Goal: Download file/media: Obtain a digital file from the website

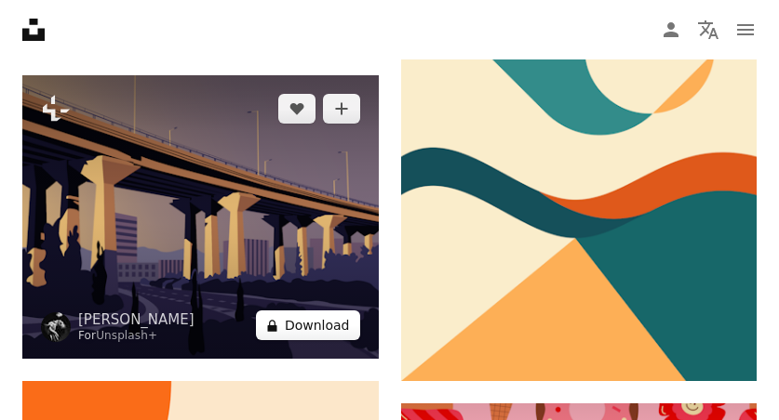
scroll to position [2234, 0]
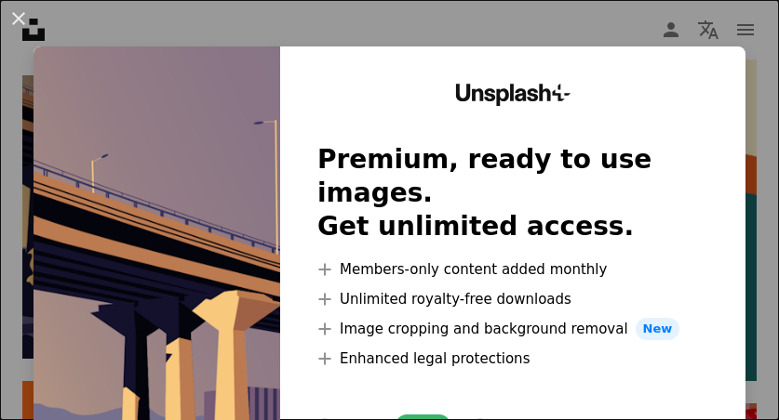
click at [755, 311] on div "An X shape Unsplash+ Premium, ready to use images. Get unlimited access. A plus…" at bounding box center [389, 210] width 779 height 420
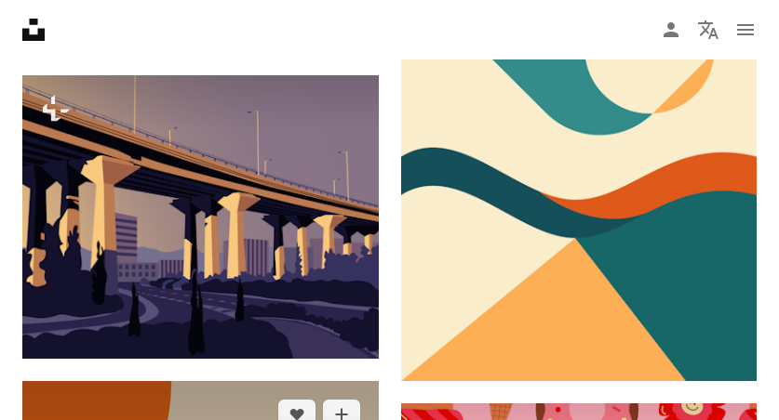
click at [153, 33] on nav "Unsplash logo Unsplash Home A photo Pen Tool A compass A stack of folders Downl…" at bounding box center [389, 30] width 779 height 60
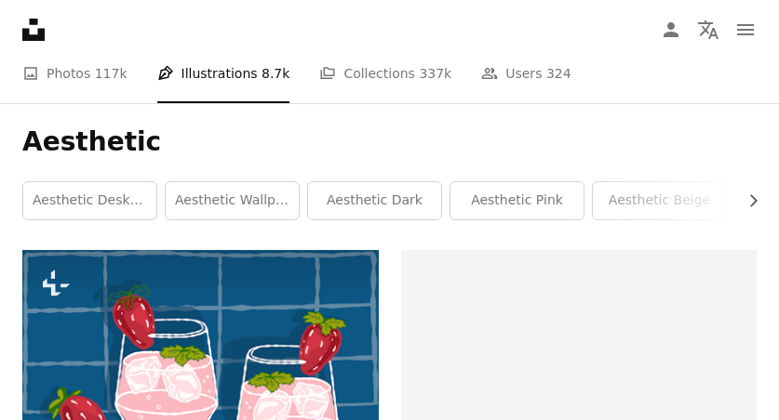
scroll to position [141, 0]
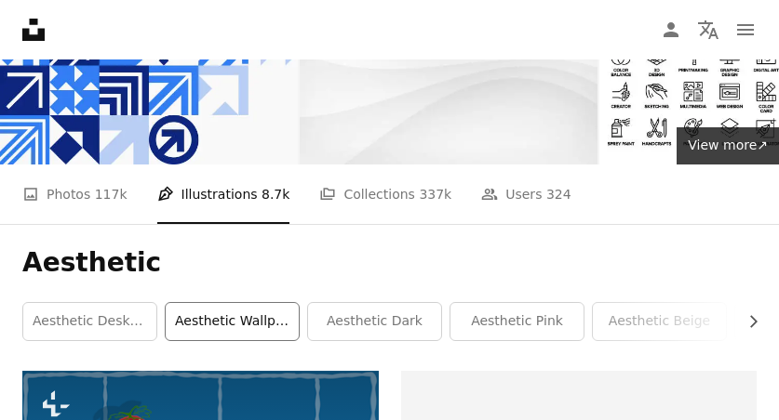
click at [257, 328] on link "aesthetic wallpaper" at bounding box center [232, 321] width 133 height 37
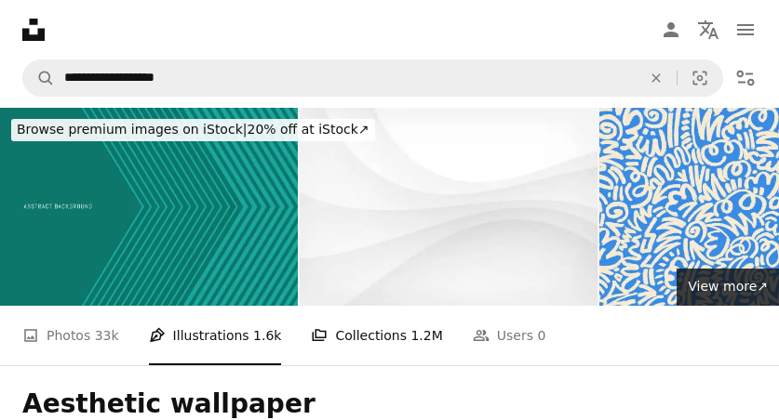
click at [371, 341] on link "A stack of folders Collections 1.2M" at bounding box center [376, 336] width 131 height 60
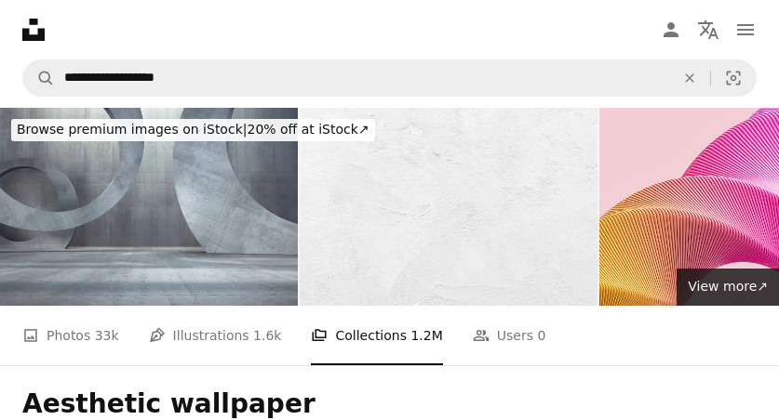
click at [140, 334] on ul "A photo Photos 33k Pen Tool Illustrations 1.6k A stack of folders Collections 1…" at bounding box center [283, 336] width 523 height 60
click at [687, 77] on icon "An X shape" at bounding box center [689, 78] width 41 height 15
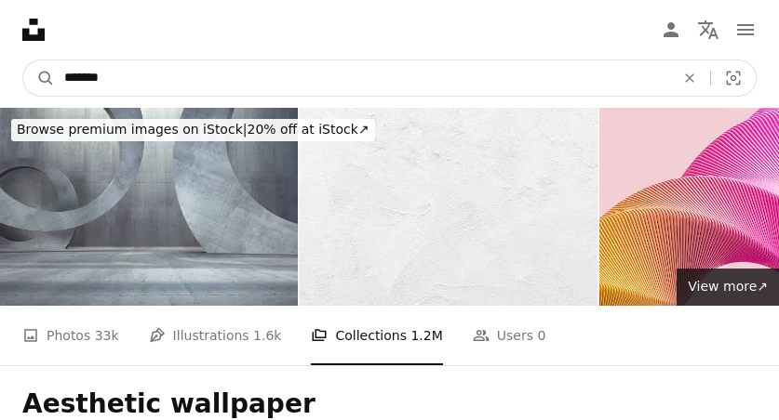
type input "*******"
click at [39, 78] on button "A magnifying glass" at bounding box center [39, 77] width 32 height 35
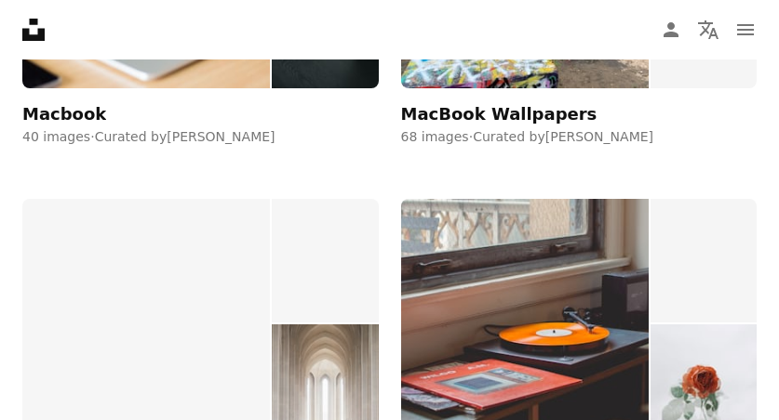
scroll to position [5544, 0]
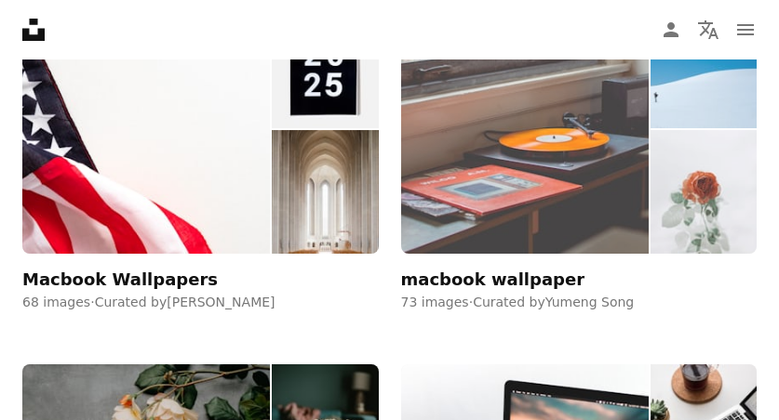
click at [460, 160] on img at bounding box center [524, 129] width 247 height 249
click at [676, 178] on img at bounding box center [703, 192] width 106 height 124
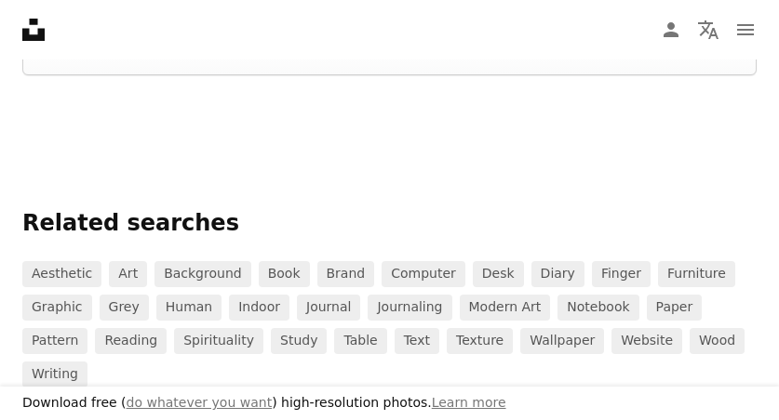
scroll to position [4898, 0]
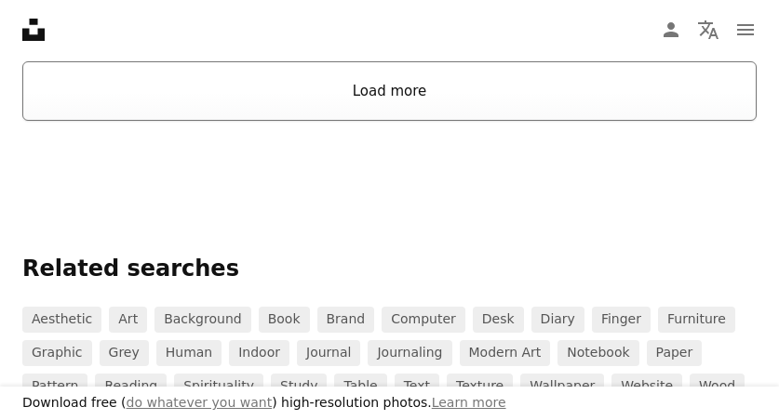
click at [375, 86] on button "Load more" at bounding box center [389, 91] width 734 height 60
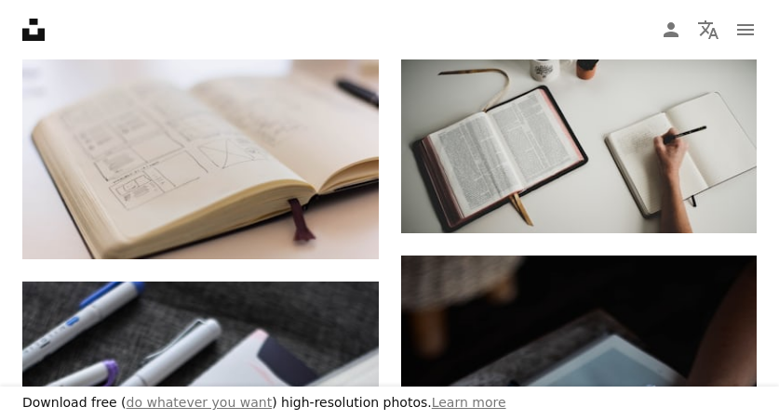
scroll to position [5544, 0]
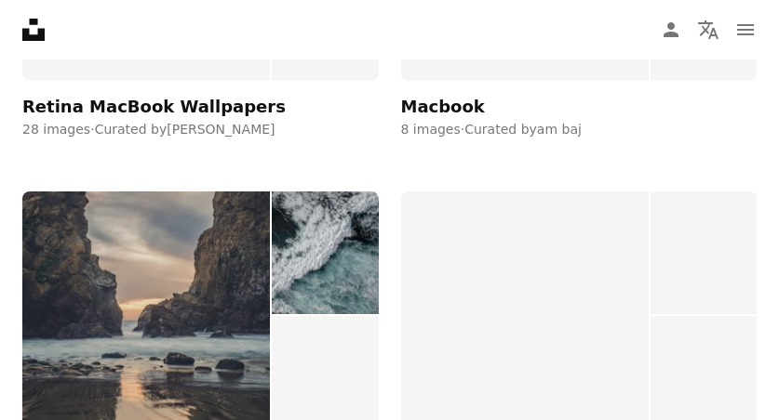
scroll to position [20451, 0]
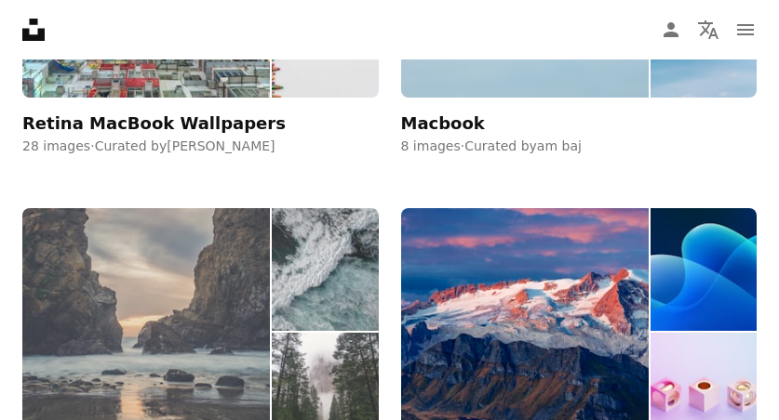
click at [363, 347] on img at bounding box center [325, 395] width 106 height 124
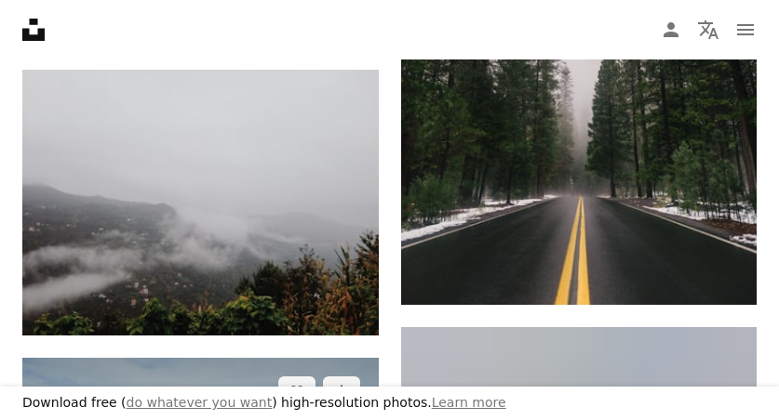
scroll to position [822, 0]
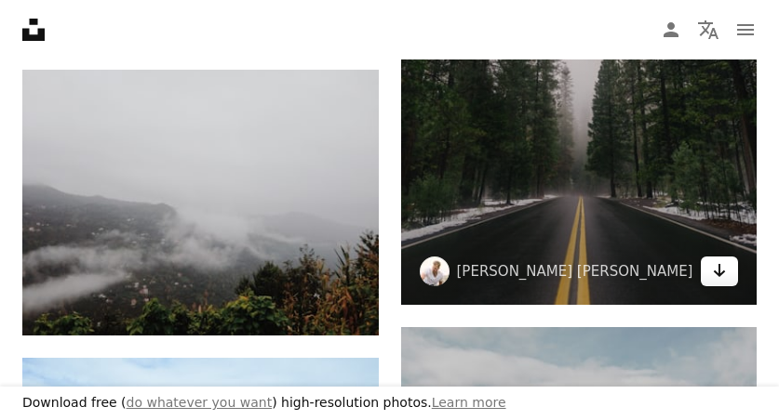
click at [720, 267] on icon "Download" at bounding box center [720, 270] width 12 height 13
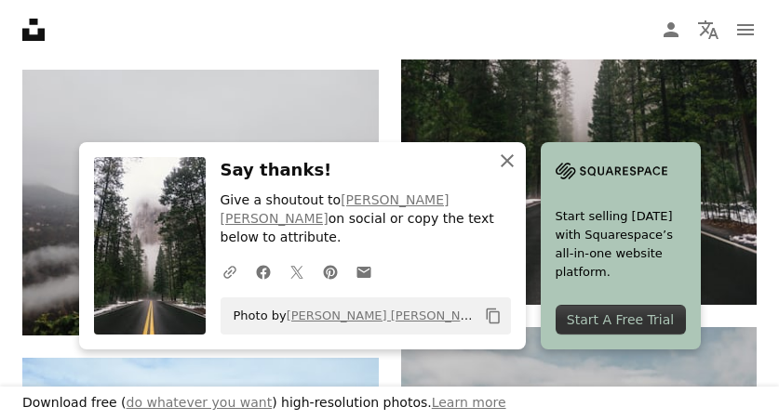
click at [512, 172] on icon "An X shape" at bounding box center [507, 161] width 22 height 22
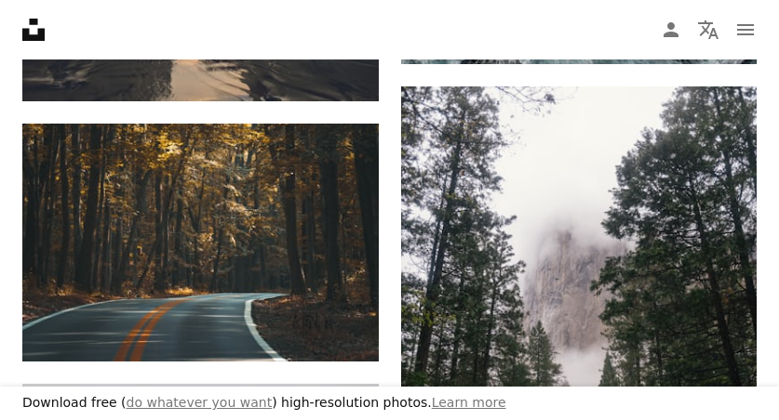
scroll to position [454, 0]
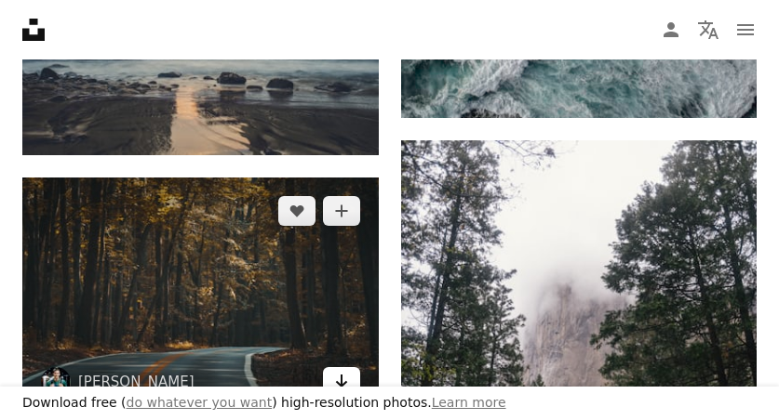
click at [340, 371] on icon "Arrow pointing down" at bounding box center [341, 381] width 15 height 22
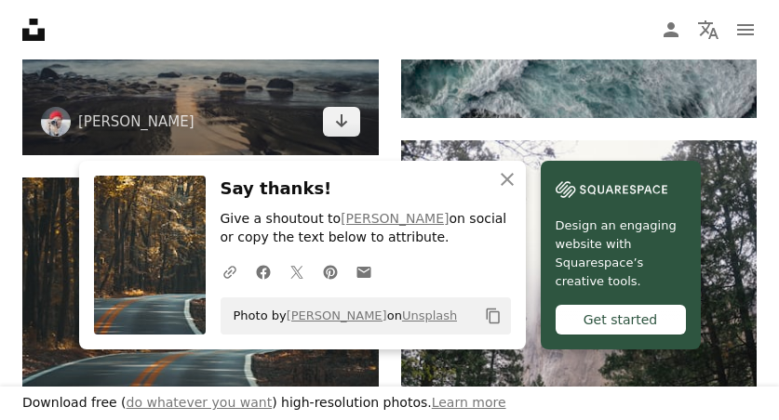
click at [334, 109] on div "Arrow pointing down" at bounding box center [341, 122] width 37 height 30
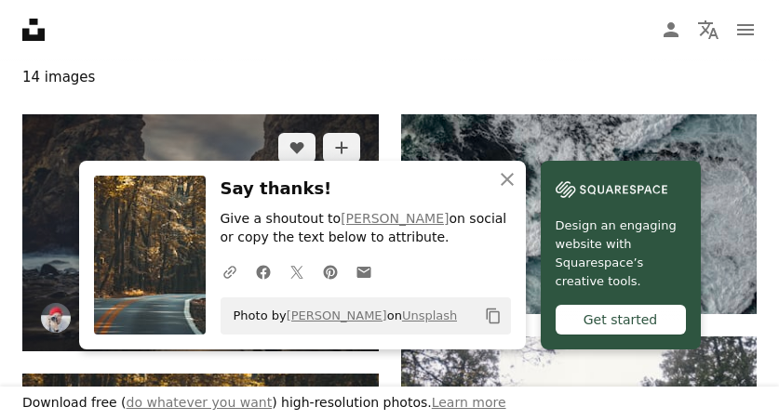
scroll to position [241, 0]
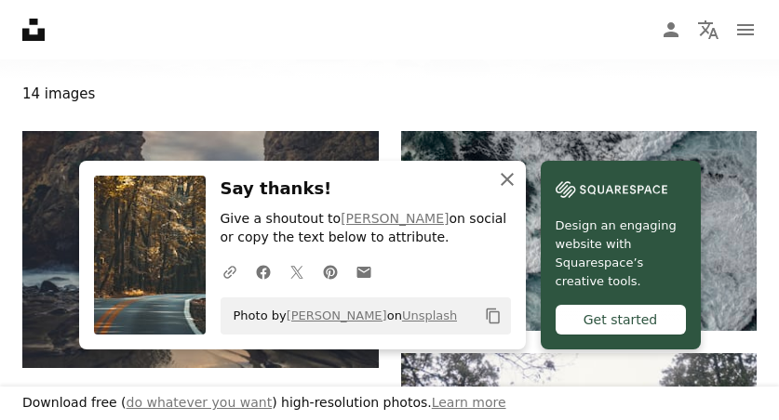
click at [511, 180] on icon "An X shape" at bounding box center [507, 179] width 22 height 22
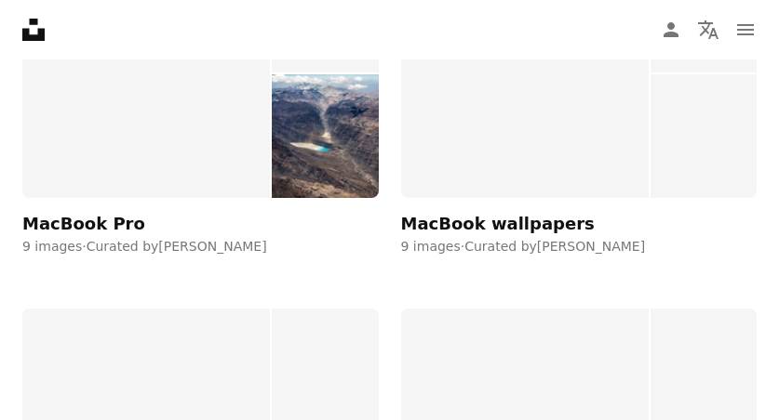
scroll to position [29805, 0]
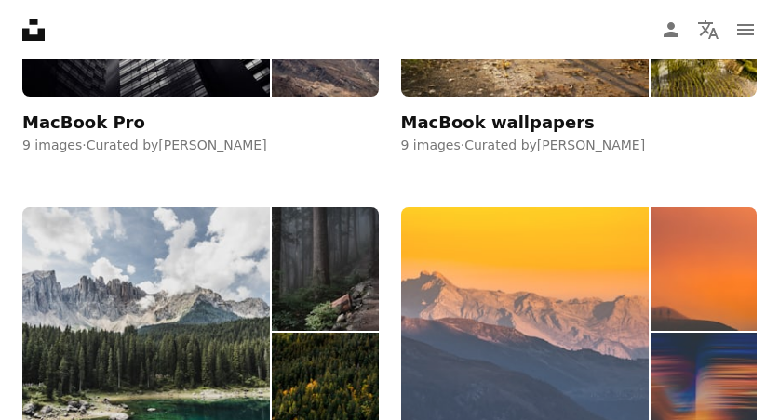
click at [488, 268] on img at bounding box center [524, 331] width 247 height 249
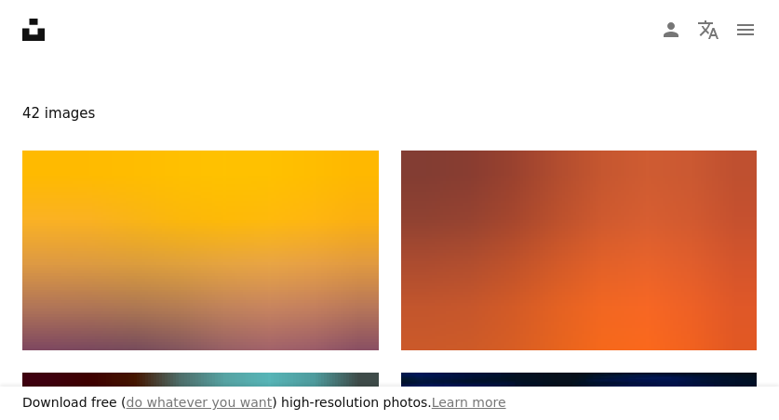
scroll to position [266, 0]
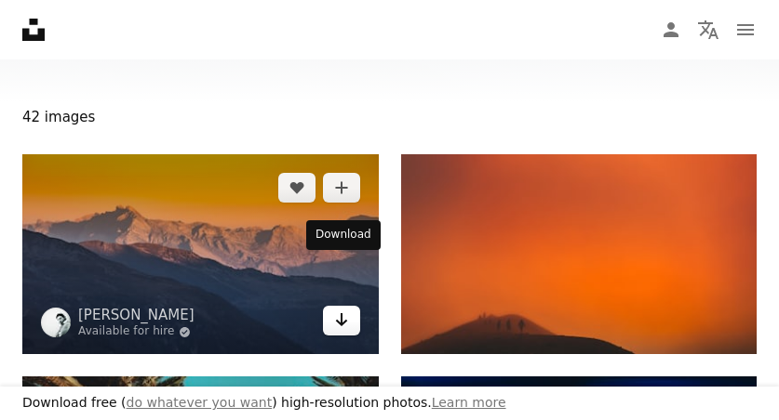
click at [344, 313] on icon "Download" at bounding box center [341, 319] width 12 height 13
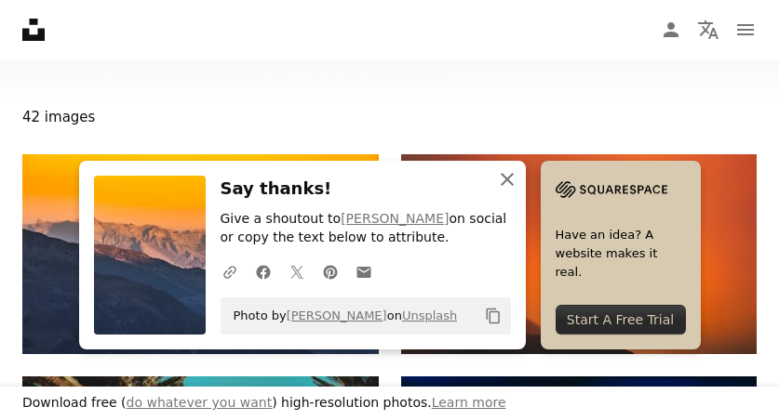
click at [503, 182] on icon "An X shape" at bounding box center [507, 179] width 22 height 22
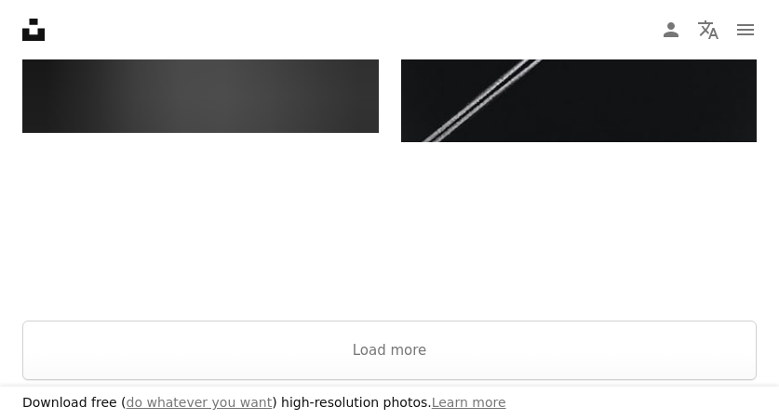
scroll to position [2866, 0]
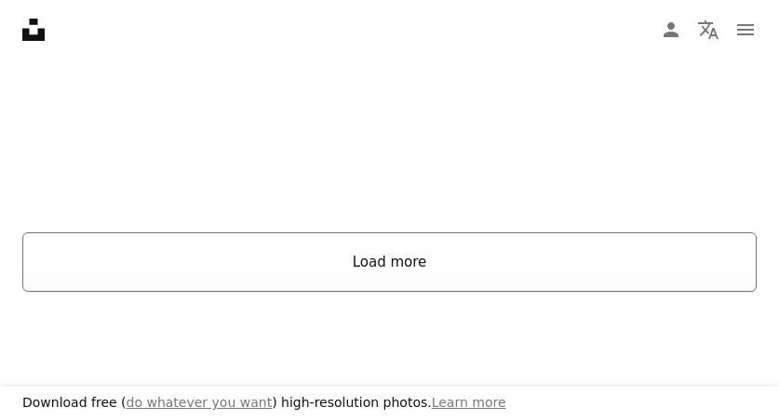
click at [383, 233] on button "Load more" at bounding box center [389, 263] width 734 height 60
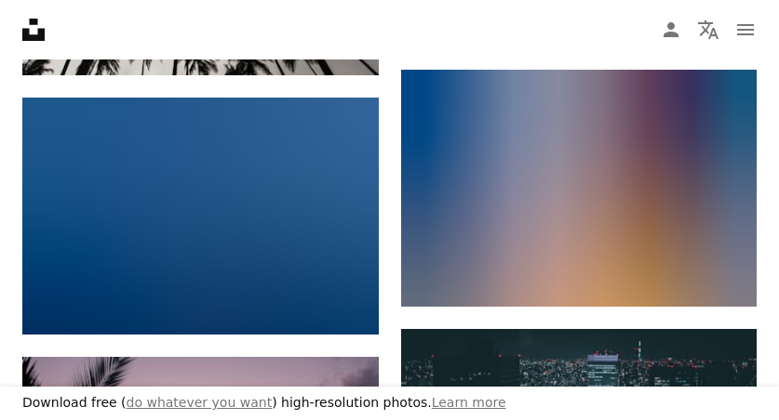
scroll to position [3092, 0]
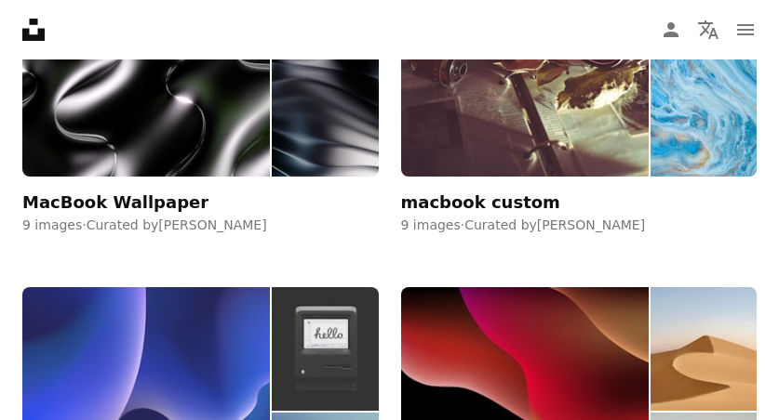
scroll to position [38744, 0]
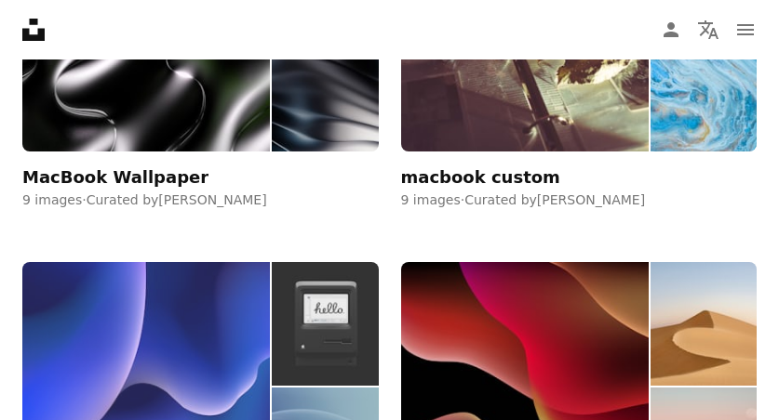
click at [191, 262] on img at bounding box center [145, 386] width 247 height 249
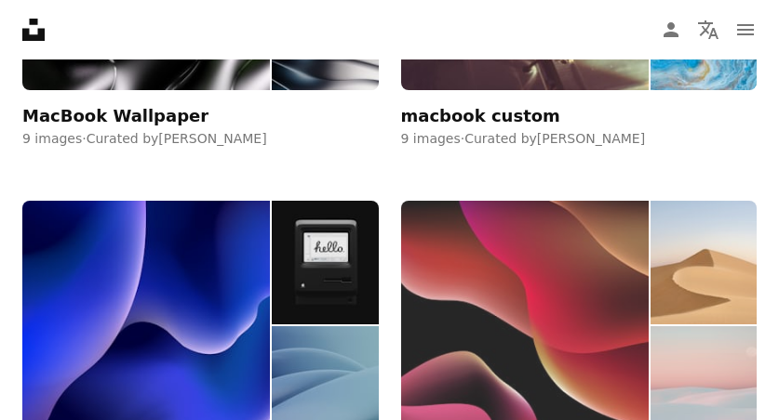
click at [547, 212] on img at bounding box center [524, 325] width 247 height 249
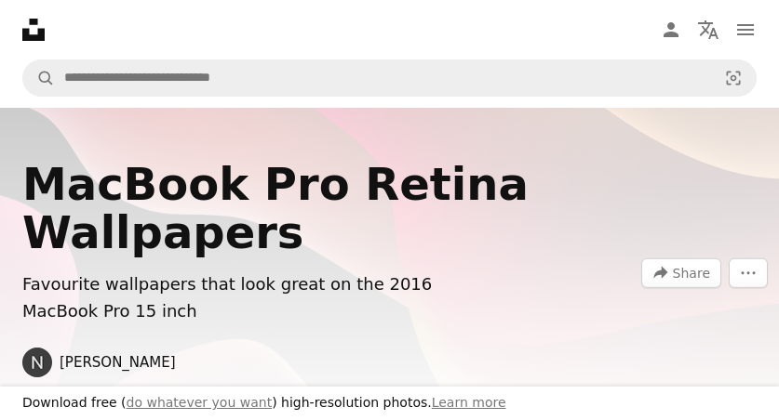
scroll to position [3125, 0]
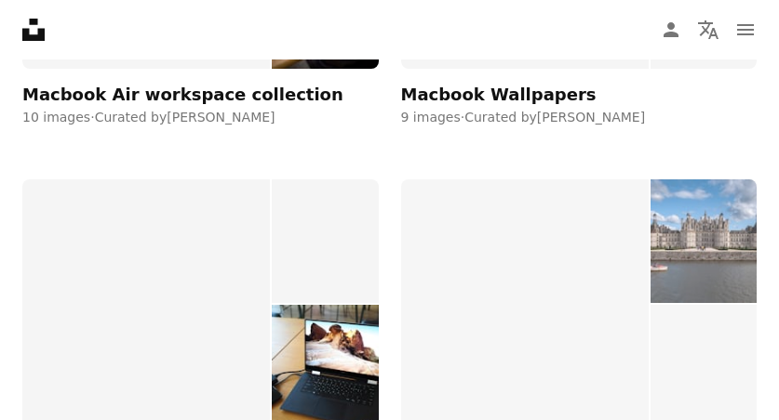
scroll to position [47109, 0]
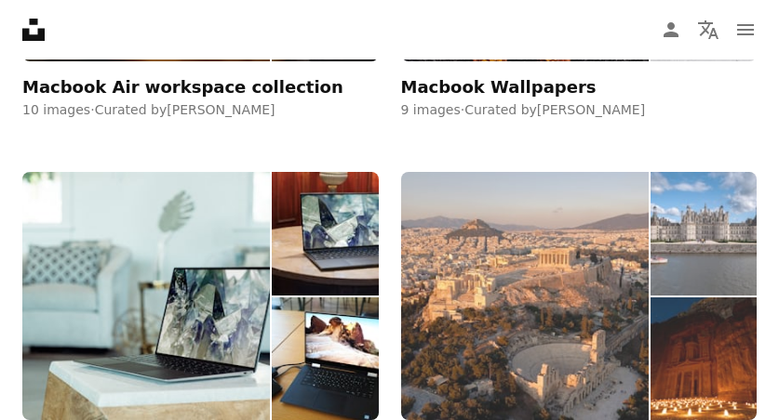
click at [541, 172] on img at bounding box center [524, 296] width 247 height 249
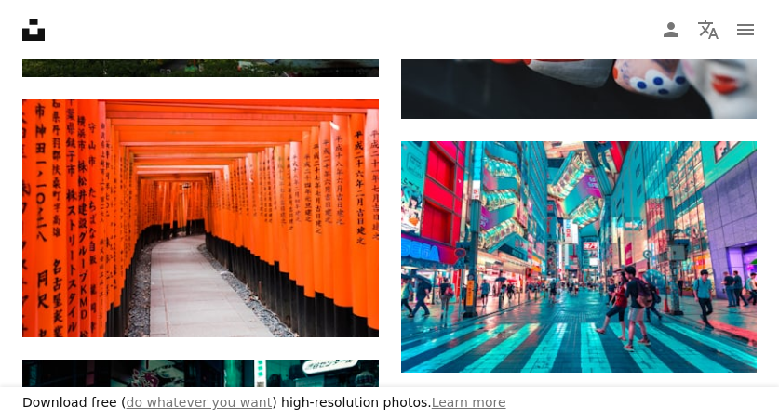
scroll to position [2613, 0]
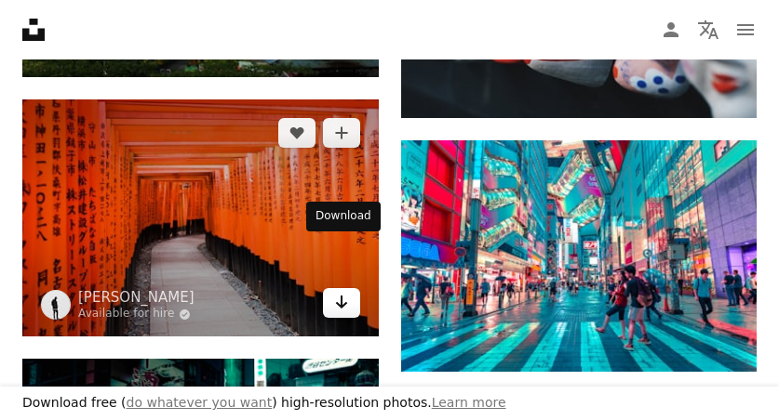
click at [346, 291] on icon "Arrow pointing down" at bounding box center [341, 302] width 15 height 22
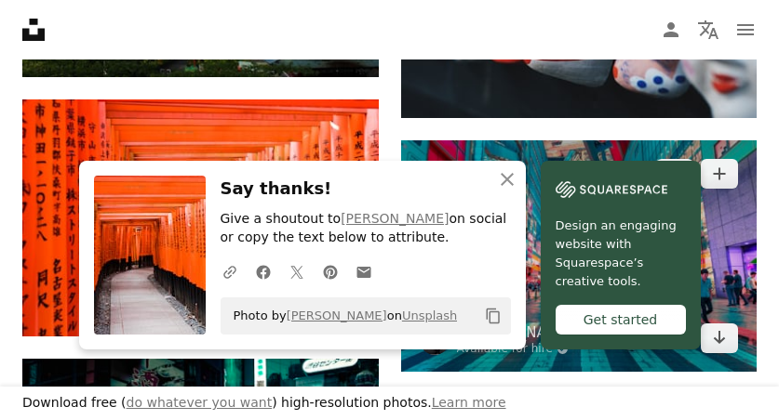
click at [727, 252] on img at bounding box center [579, 256] width 356 height 232
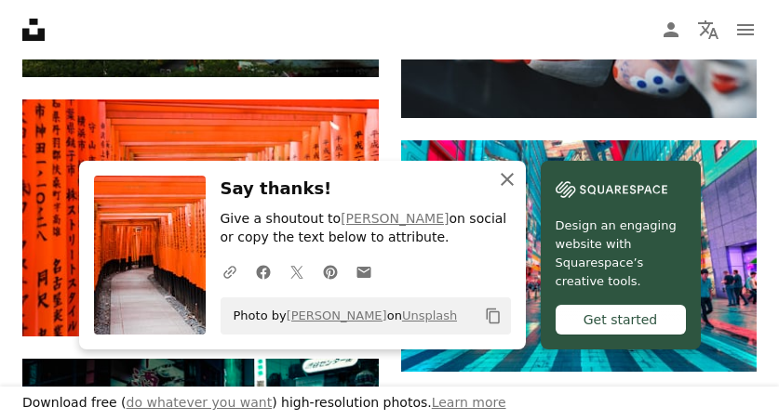
click at [505, 181] on icon "button" at bounding box center [506, 179] width 13 height 13
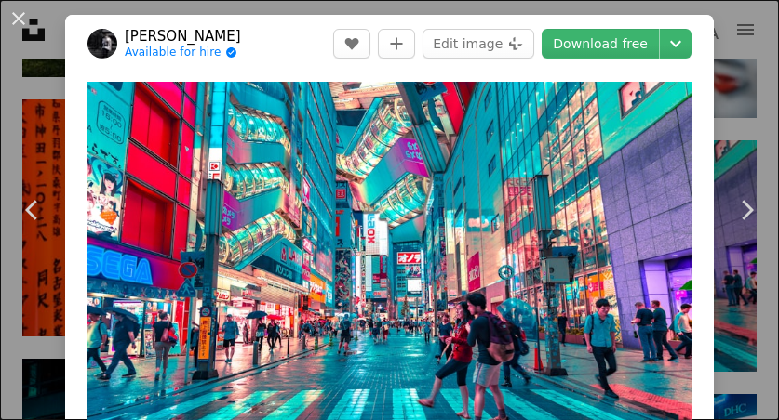
click at [45, 103] on div "An X shape Chevron left Chevron right [PERSON_NAME] Available for hire A checkm…" at bounding box center [389, 210] width 779 height 420
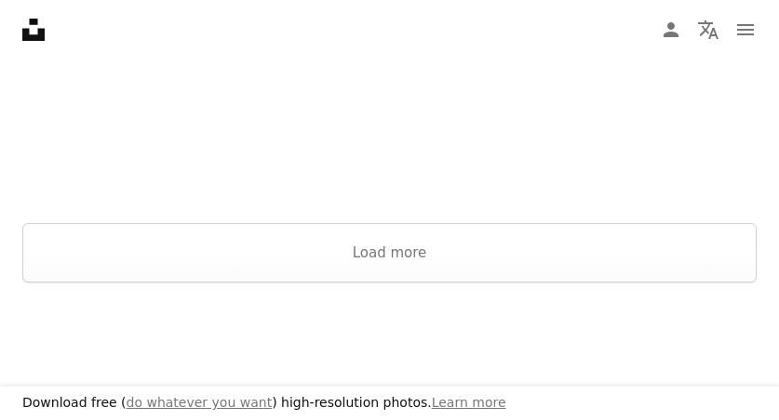
scroll to position [4499, 0]
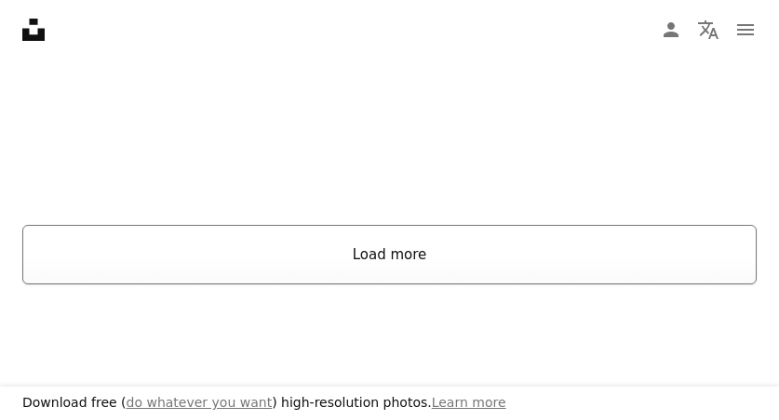
click at [324, 225] on button "Load more" at bounding box center [389, 255] width 734 height 60
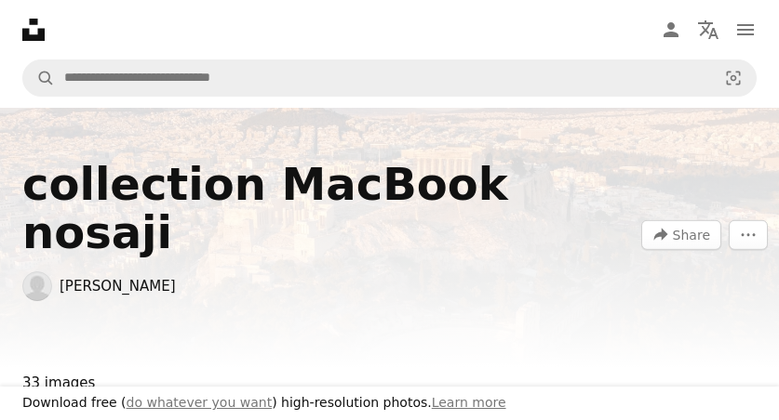
scroll to position [0, 0]
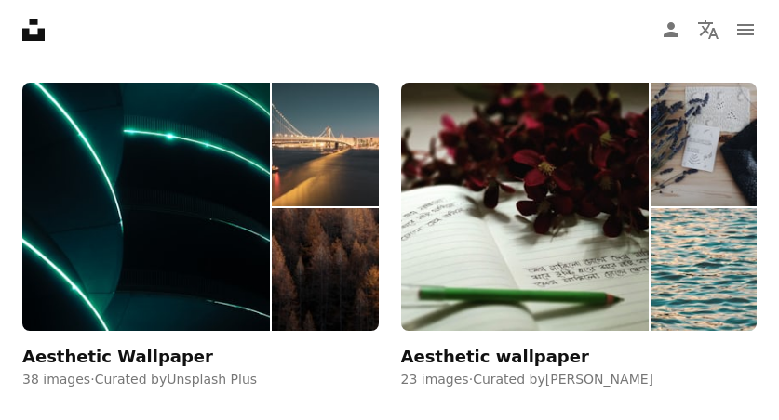
scroll to position [1149, 0]
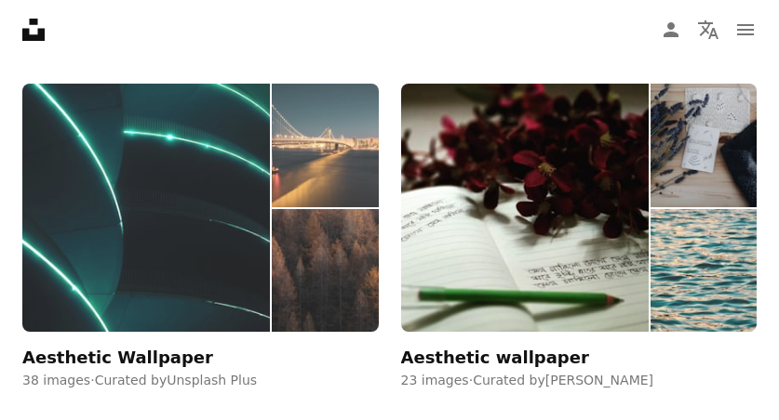
click at [322, 266] on img at bounding box center [325, 271] width 106 height 124
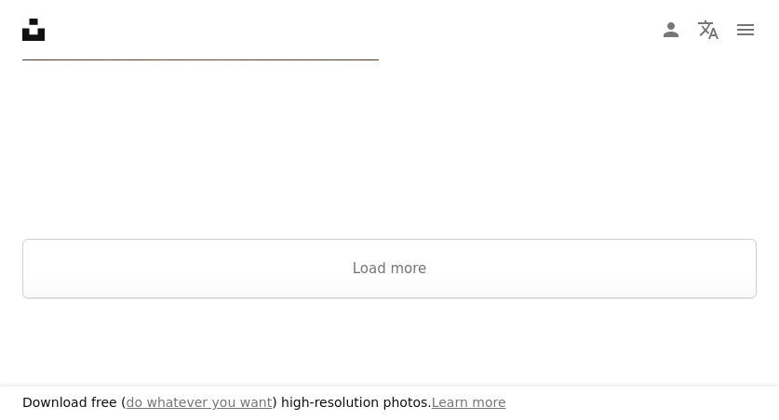
scroll to position [4448, 0]
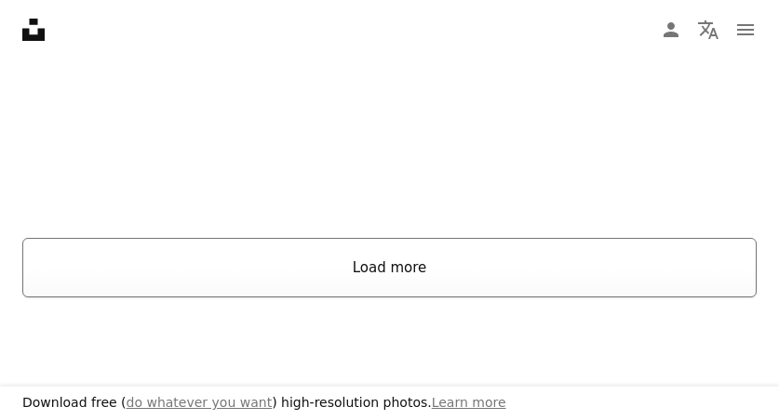
click at [322, 266] on button "Load more" at bounding box center [389, 268] width 734 height 60
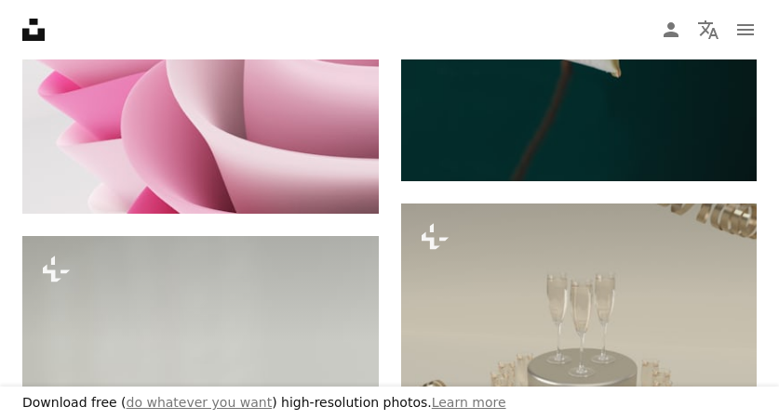
scroll to position [8390, 0]
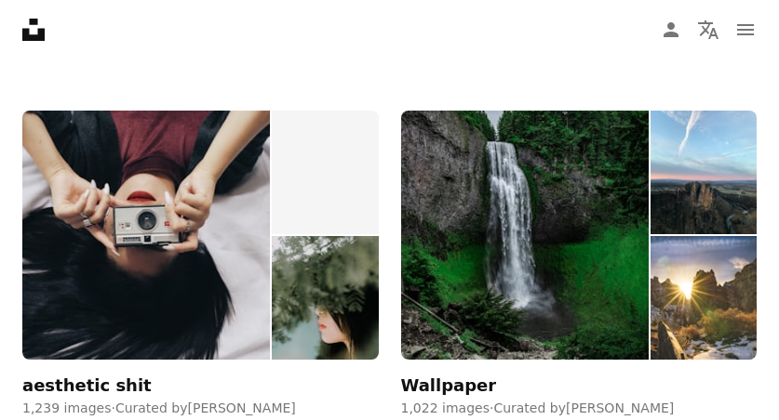
scroll to position [10805, 0]
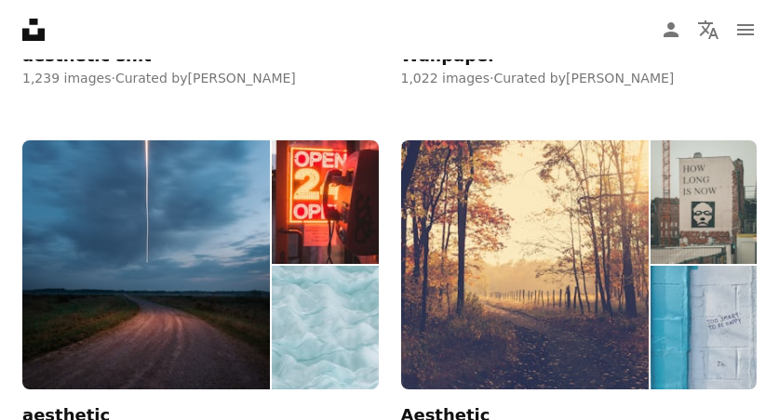
click at [681, 303] on img at bounding box center [703, 328] width 106 height 124
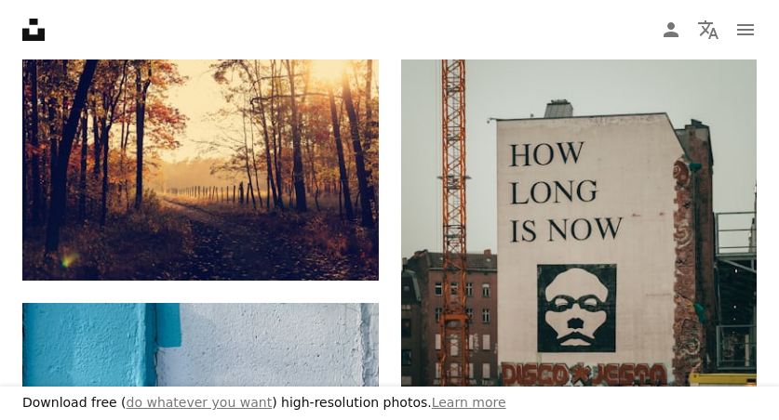
scroll to position [420, 0]
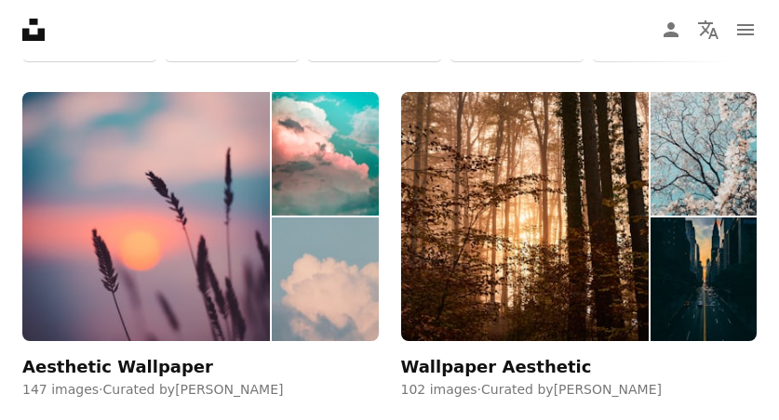
scroll to position [10805, 0]
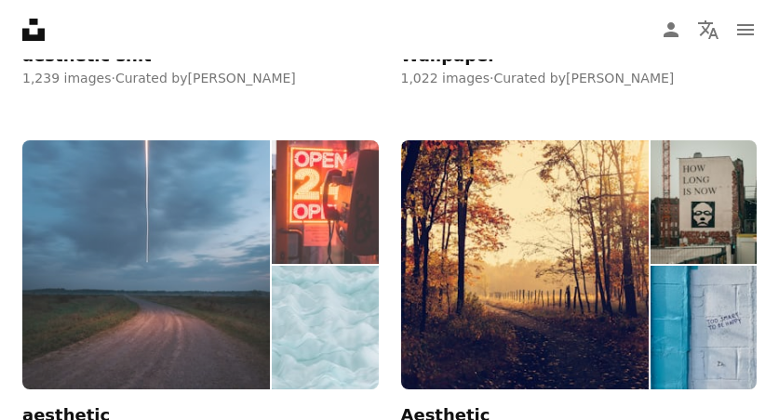
click at [303, 266] on img at bounding box center [325, 328] width 106 height 124
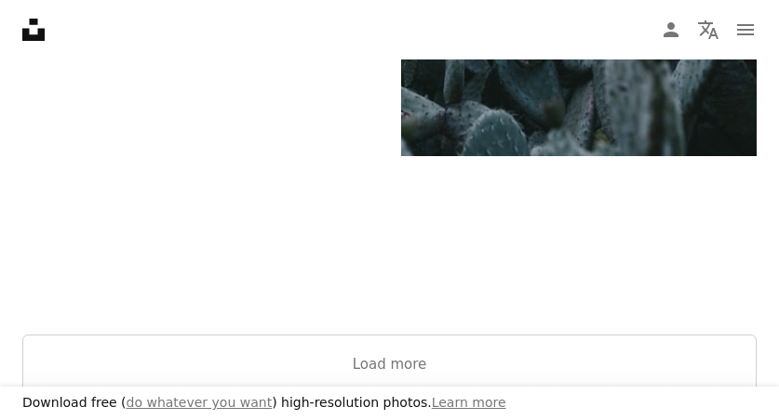
scroll to position [4491, 0]
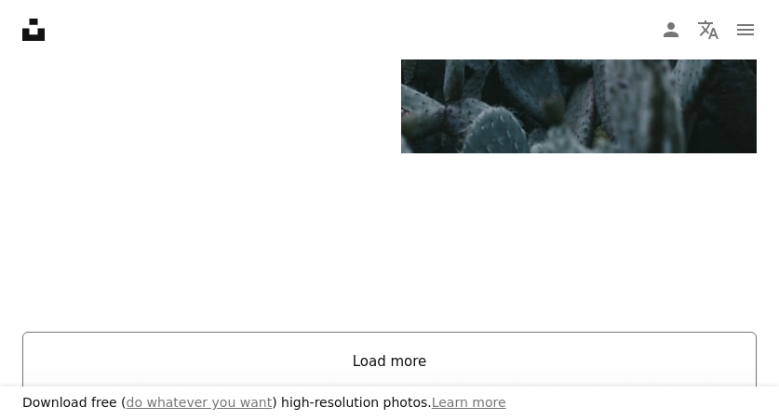
click at [373, 357] on button "Load more" at bounding box center [389, 362] width 734 height 60
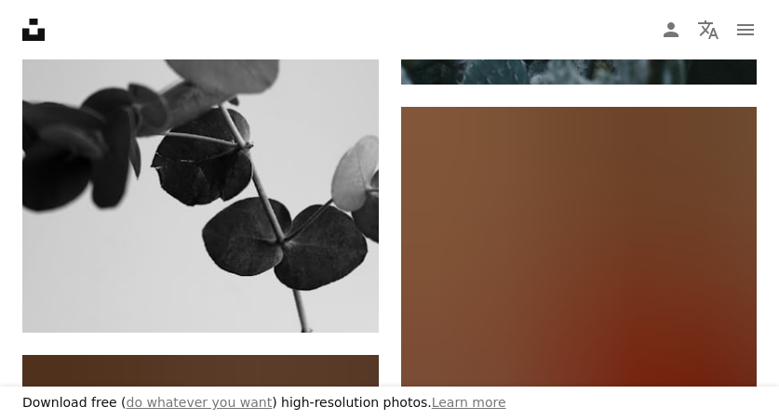
scroll to position [6477, 0]
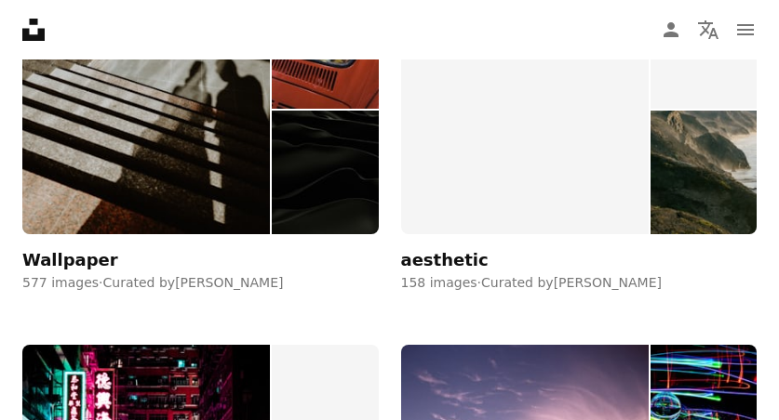
scroll to position [16505, 0]
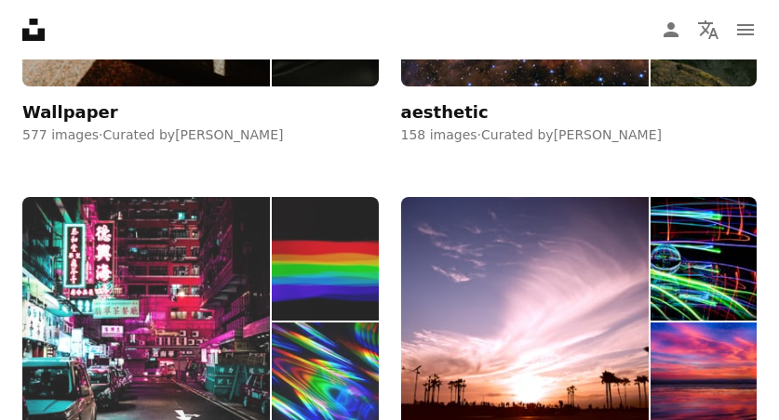
click at [306, 323] on img at bounding box center [325, 385] width 106 height 124
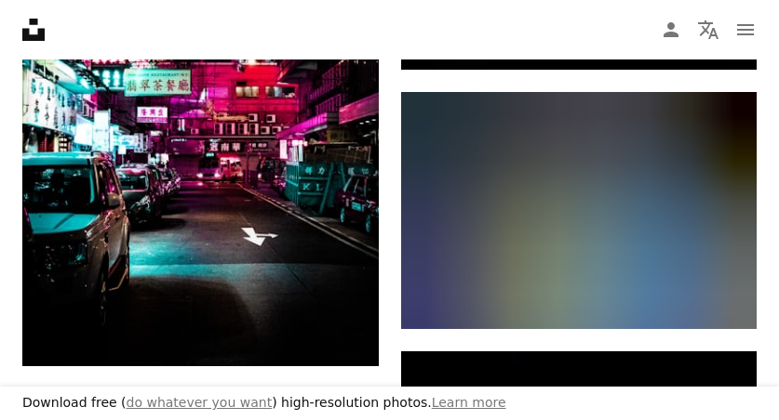
scroll to position [594, 0]
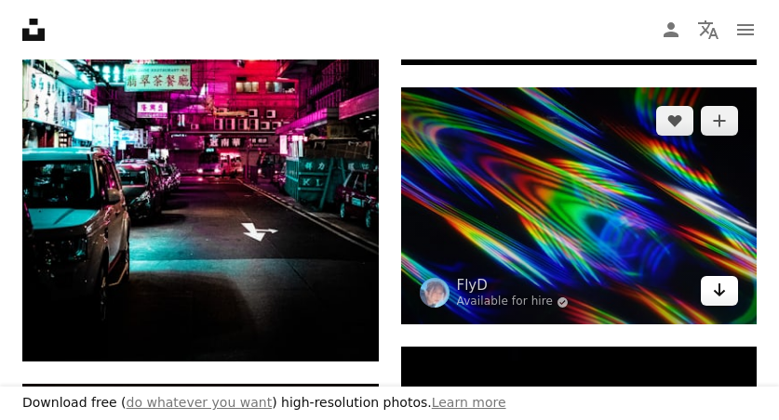
click at [715, 292] on icon "Arrow pointing down" at bounding box center [719, 290] width 15 height 22
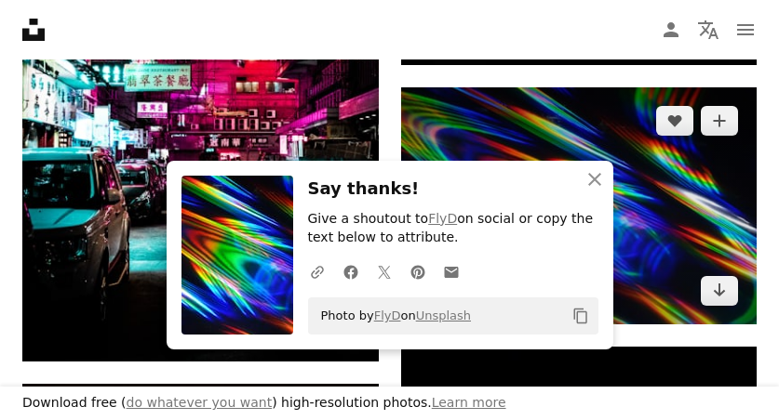
click at [594, 138] on img at bounding box center [579, 205] width 356 height 237
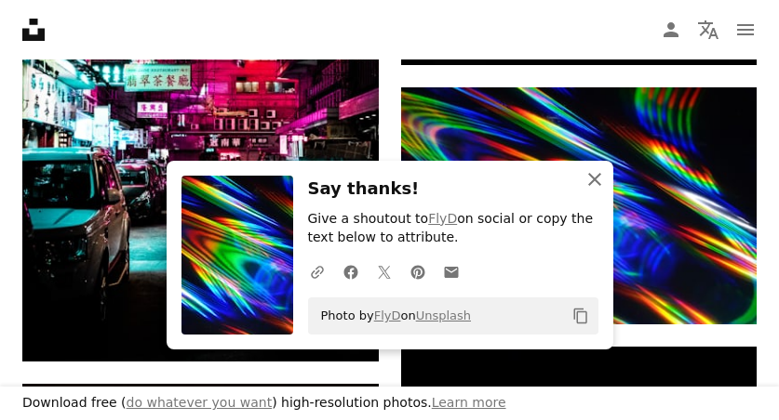
click at [594, 184] on icon "button" at bounding box center [594, 179] width 13 height 13
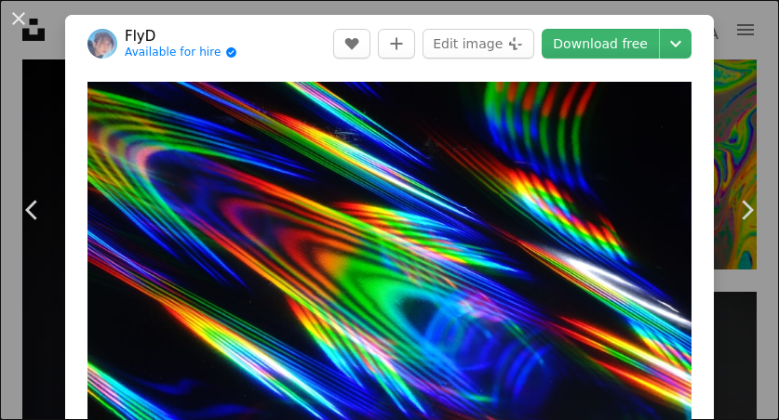
scroll to position [415, 0]
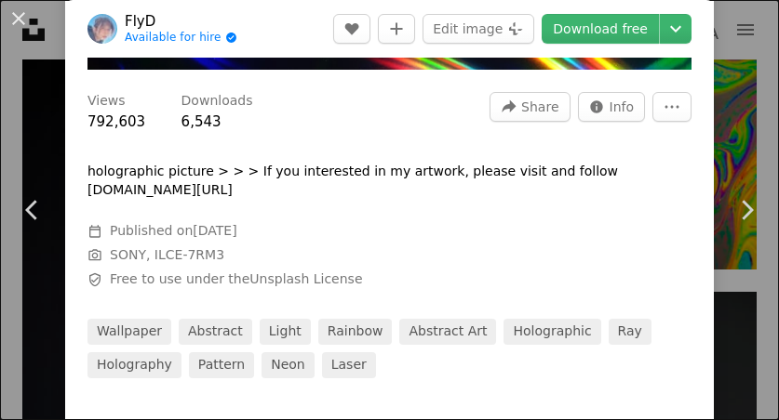
click at [50, 91] on div "An X shape Chevron left Chevron right FlyD Available for hire A checkmark insid…" at bounding box center [389, 210] width 779 height 420
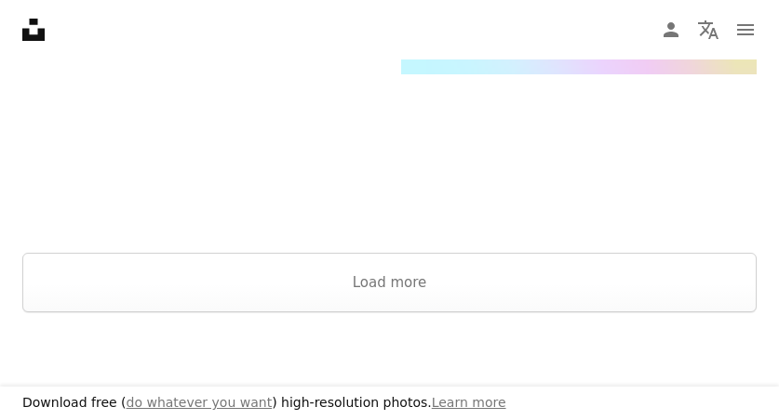
scroll to position [4106, 0]
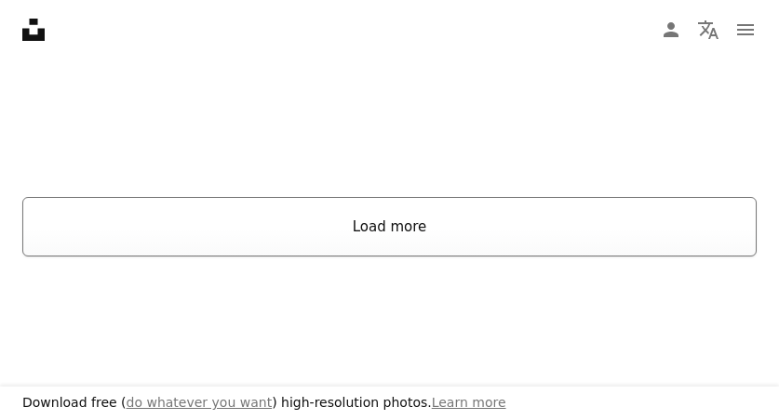
click at [235, 227] on button "Load more" at bounding box center [389, 227] width 734 height 60
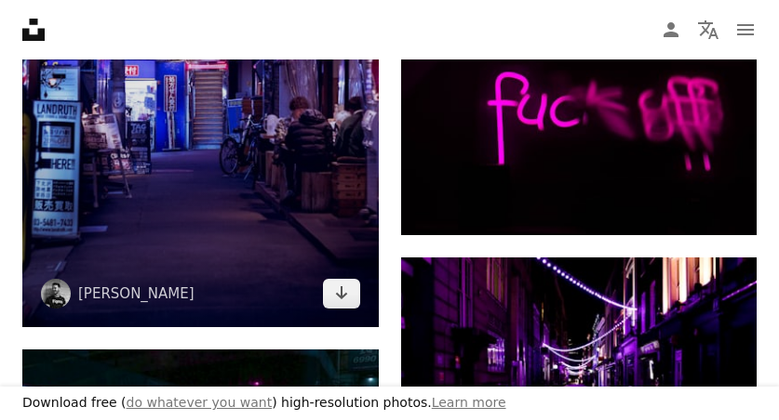
scroll to position [6702, 0]
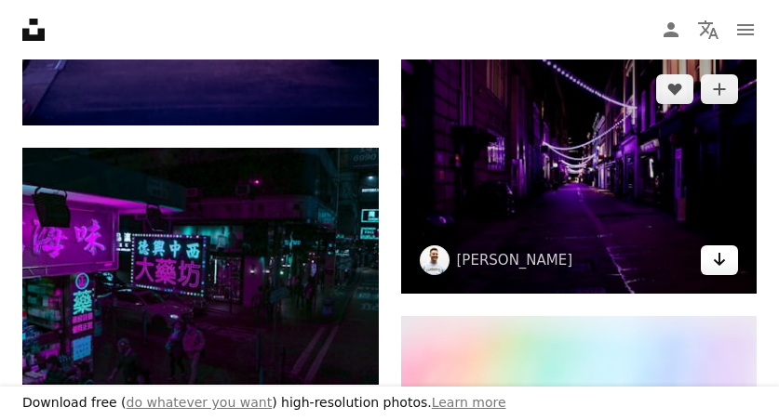
click at [718, 257] on icon "Download" at bounding box center [720, 259] width 12 height 13
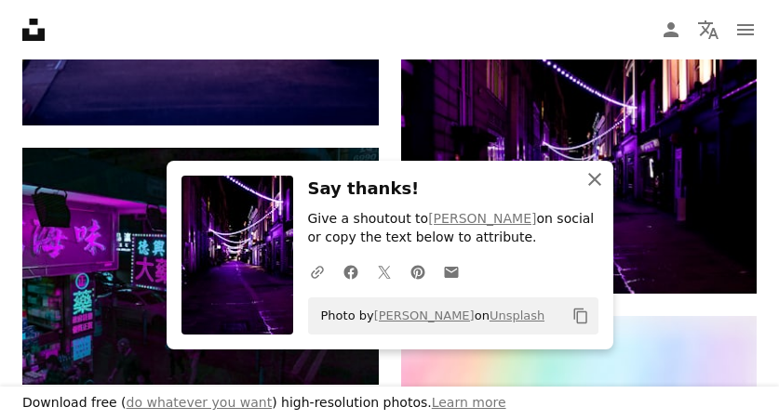
click at [596, 189] on icon "An X shape" at bounding box center [594, 179] width 22 height 22
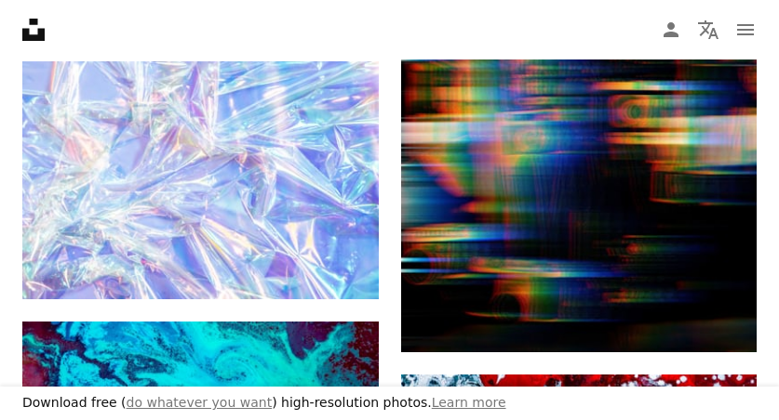
scroll to position [13591, 0]
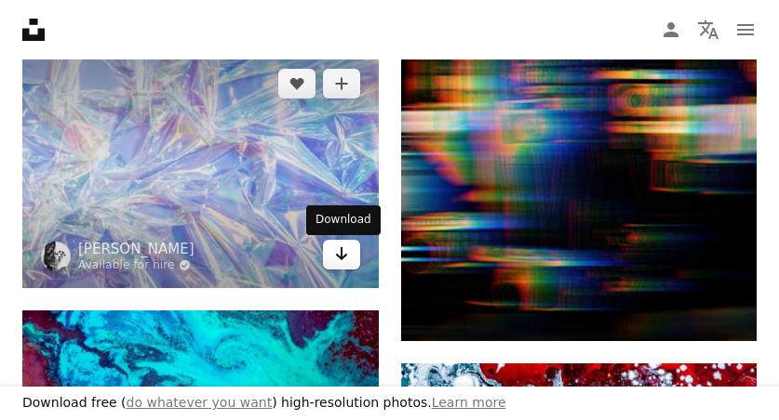
click at [345, 257] on icon "Download" at bounding box center [341, 253] width 12 height 13
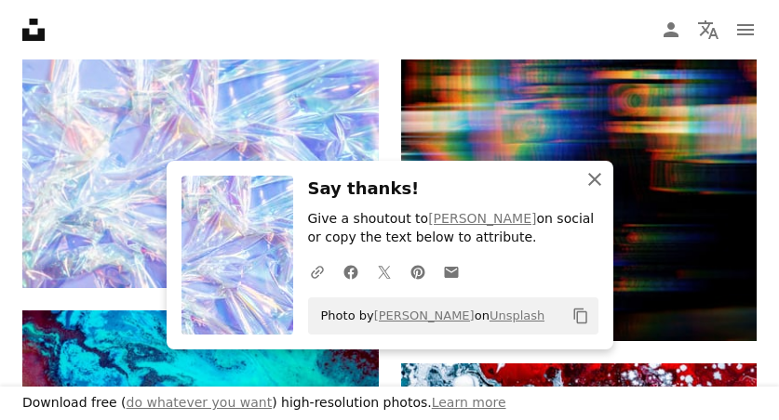
click at [593, 180] on icon "An X shape" at bounding box center [594, 179] width 22 height 22
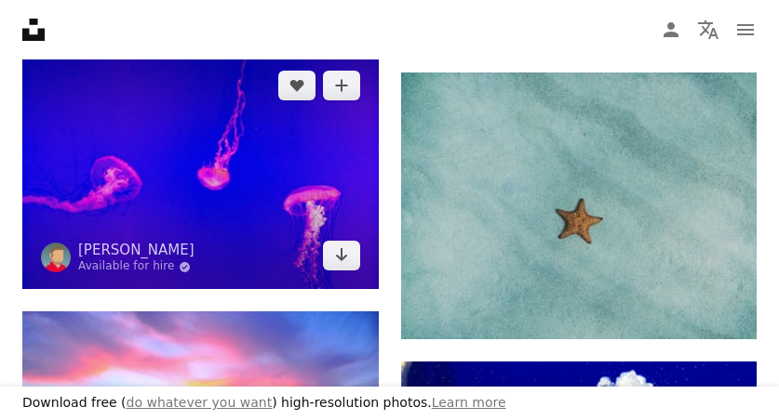
scroll to position [23574, 0]
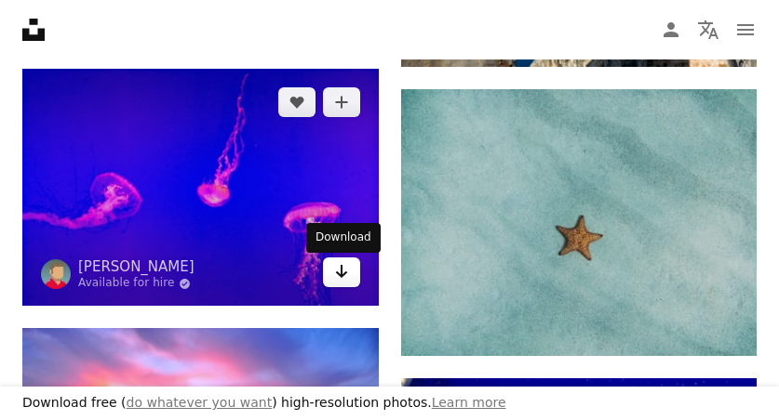
click at [342, 275] on icon "Arrow pointing down" at bounding box center [341, 271] width 15 height 22
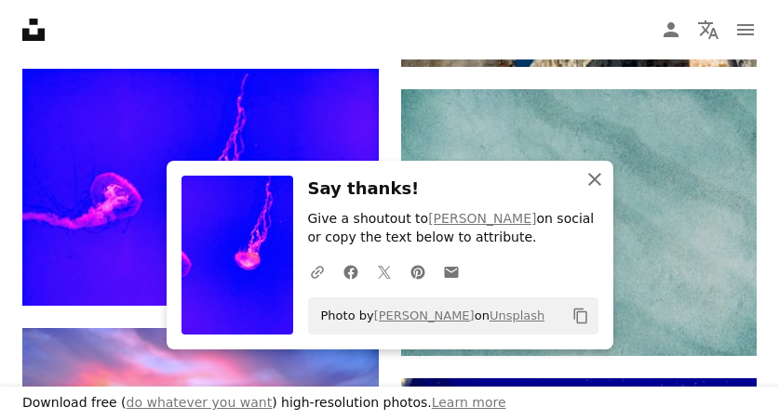
click at [591, 185] on icon "An X shape" at bounding box center [594, 179] width 22 height 22
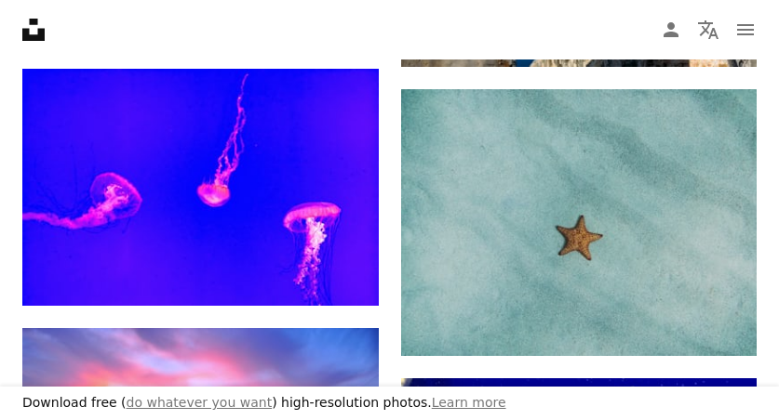
click at [597, 187] on icon "An X shape" at bounding box center [594, 198] width 22 height 22
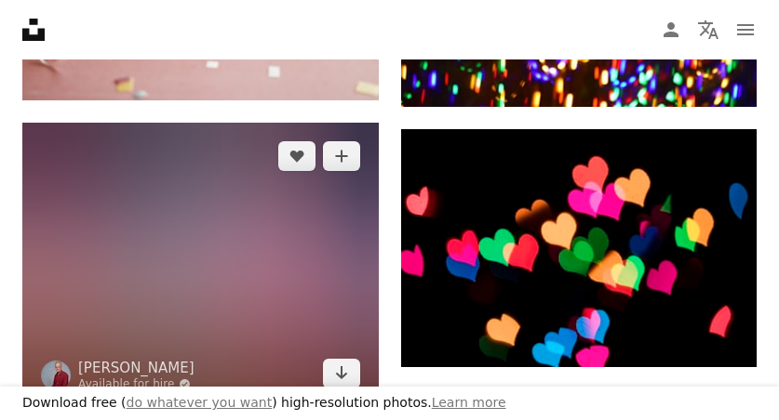
scroll to position [31823, 0]
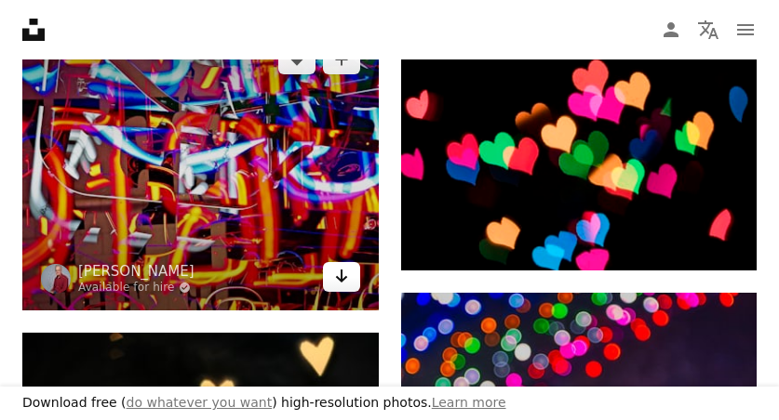
click at [343, 284] on icon "Arrow pointing down" at bounding box center [341, 276] width 15 height 22
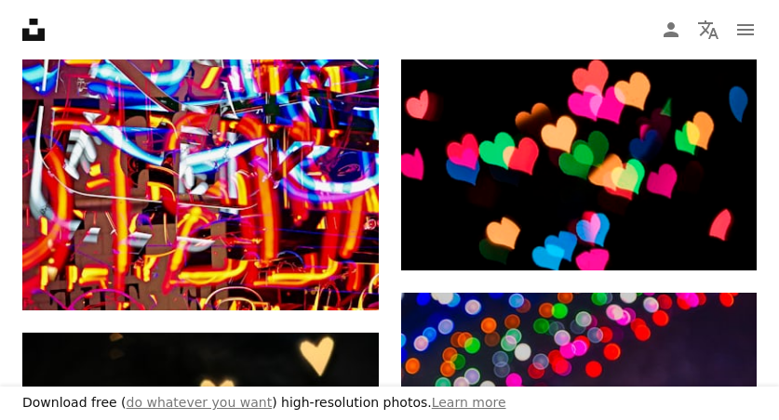
scroll to position [32739, 0]
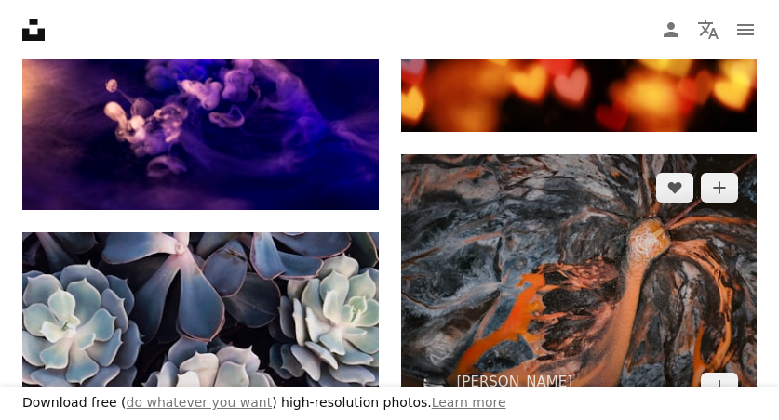
click at [592, 180] on img at bounding box center [579, 287] width 356 height 267
